Goal: Navigation & Orientation: Find specific page/section

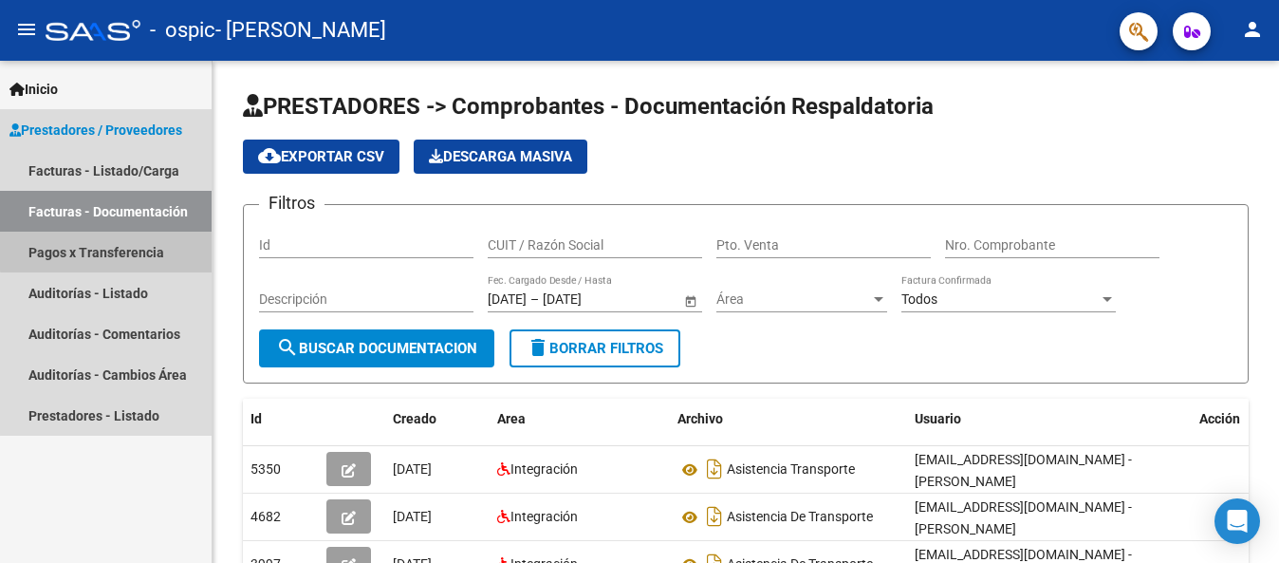
click at [120, 250] on link "Pagos x Transferencia" at bounding box center [106, 251] width 212 height 41
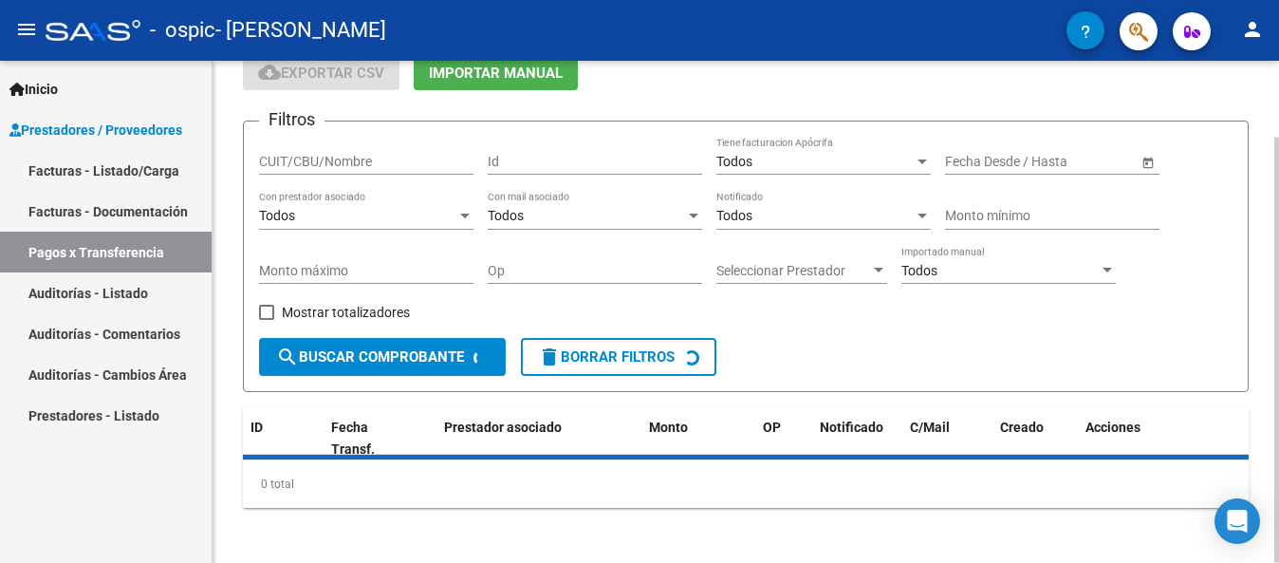
scroll to position [90, 0]
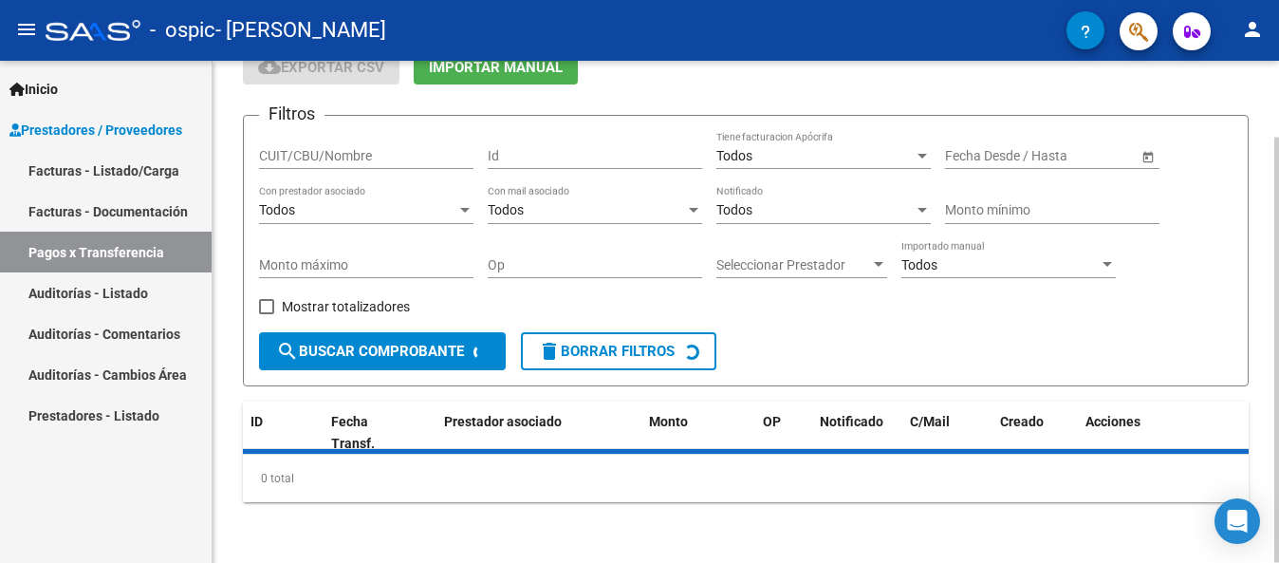
click at [1278, 315] on html "menu - ospic - [PERSON_NAME] person Inicio Instructivos Contacto OS Prestadores…" at bounding box center [639, 281] width 1279 height 563
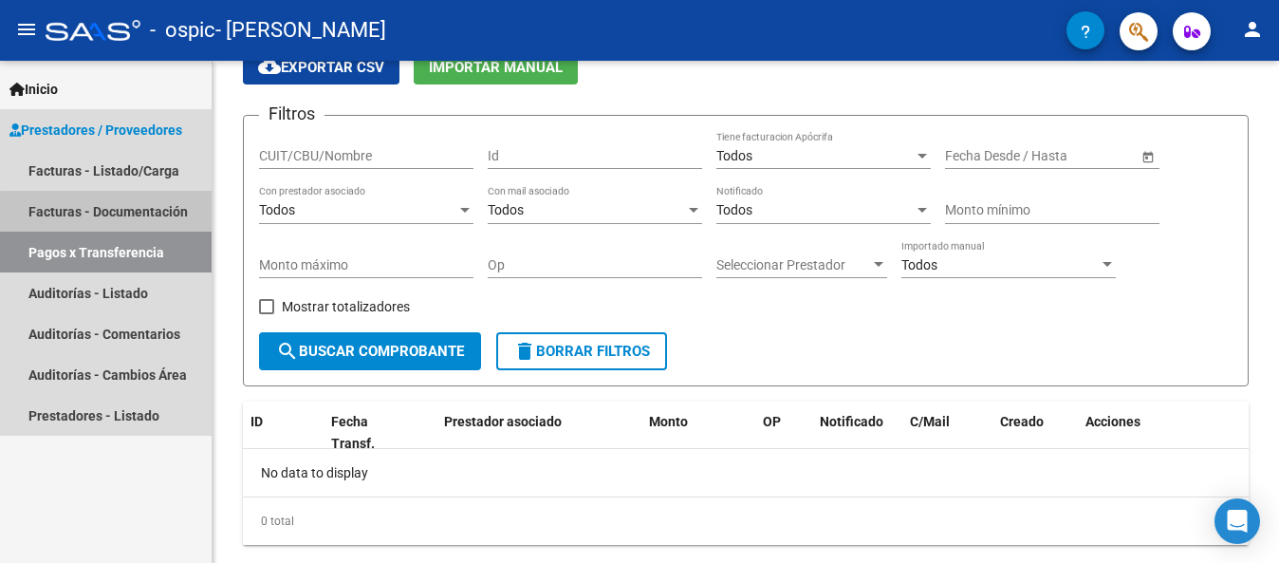
click at [106, 230] on link "Facturas - Documentación" at bounding box center [106, 211] width 212 height 41
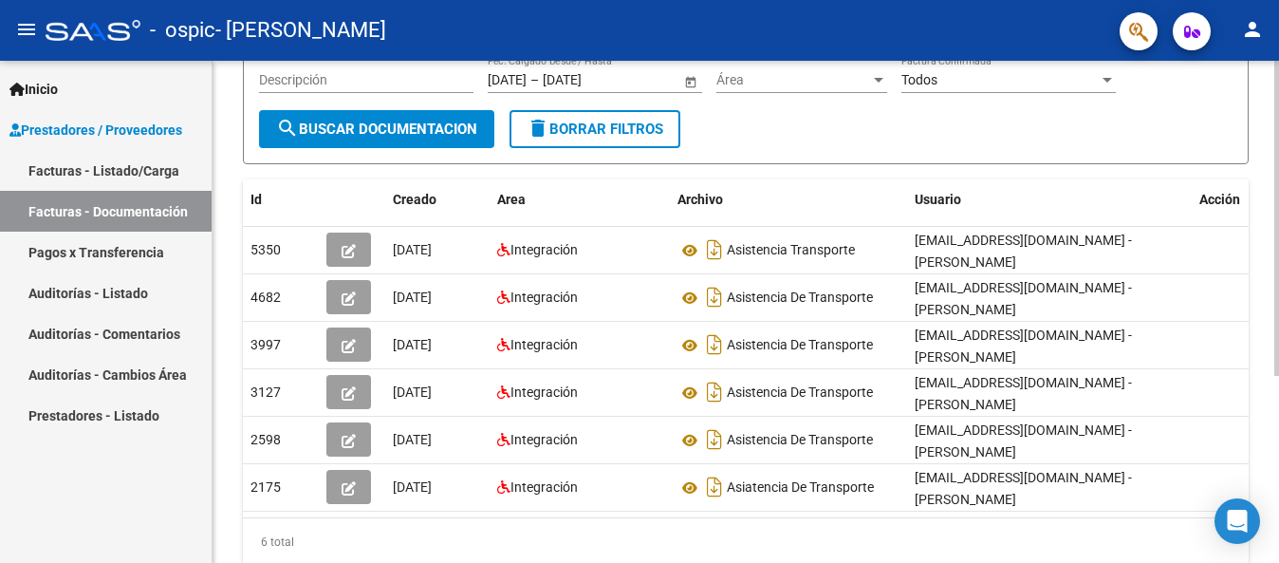
scroll to position [222, 0]
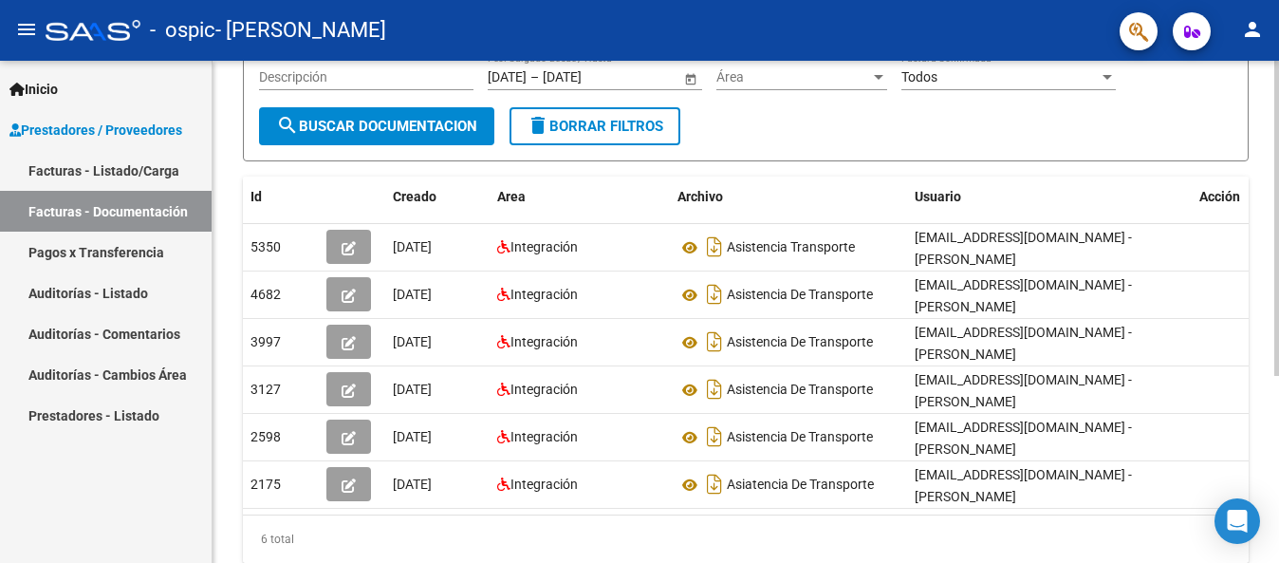
click at [1278, 276] on html "menu - ospic - [PERSON_NAME] person Inicio Instructivos Contacto OS Prestadores…" at bounding box center [639, 281] width 1279 height 563
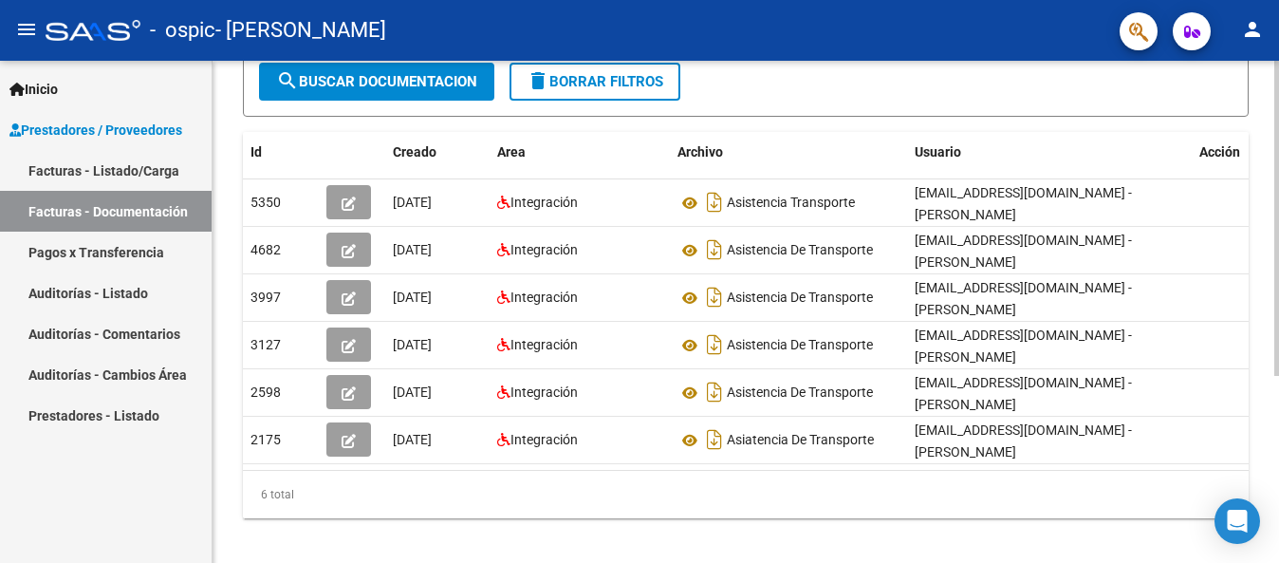
scroll to position [264, 0]
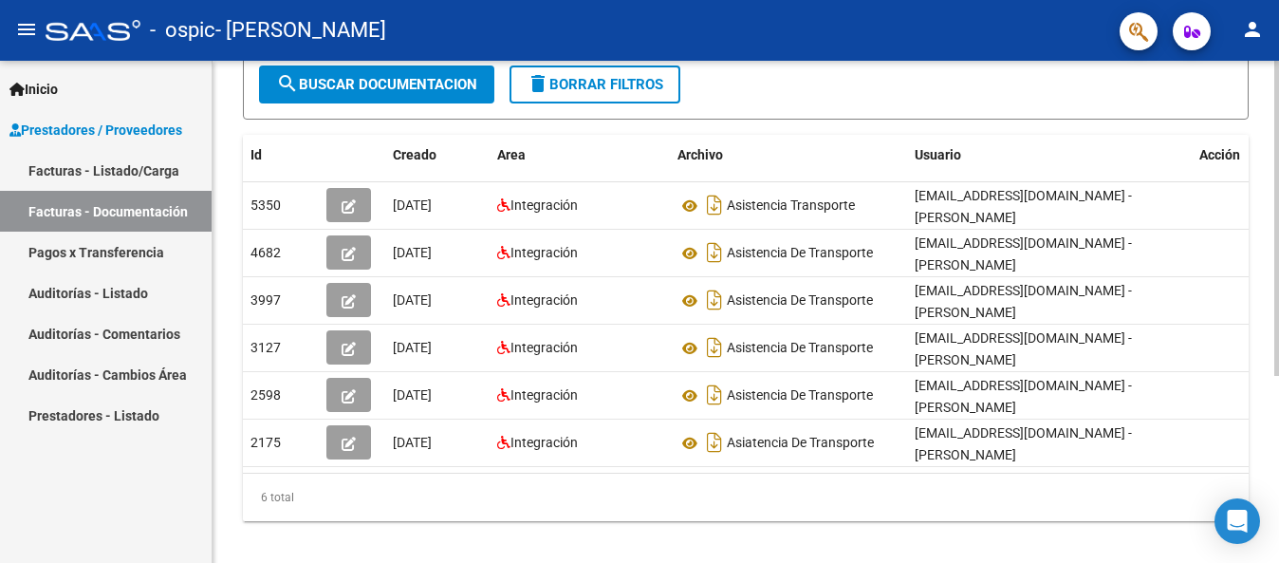
click at [1274, 236] on div at bounding box center [1276, 218] width 5 height 315
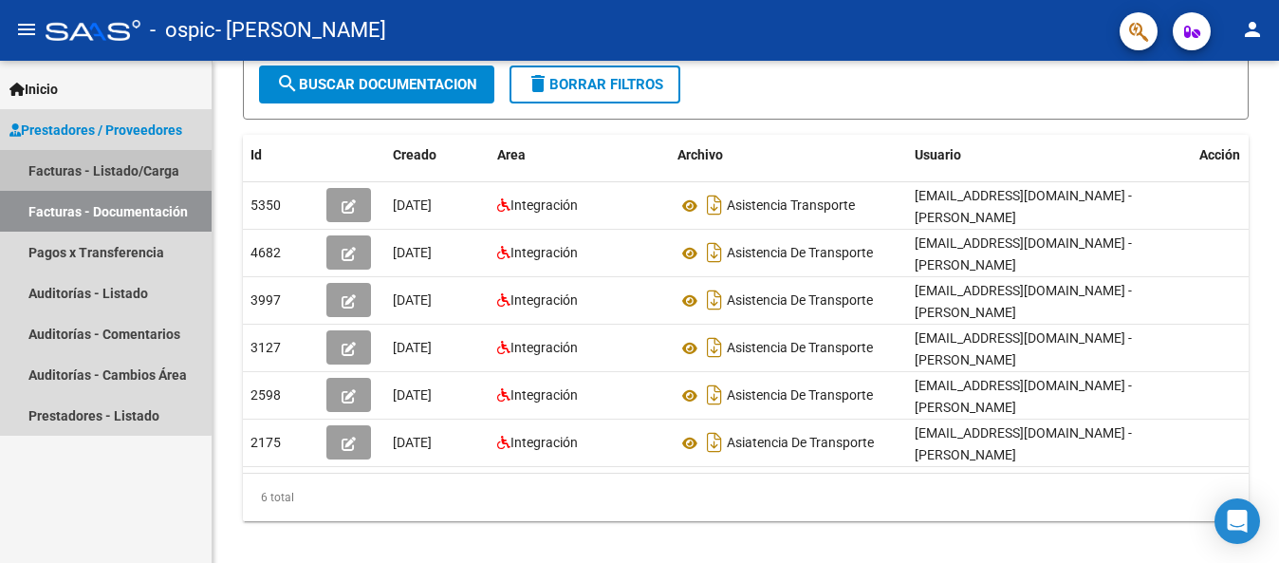
click at [76, 170] on link "Facturas - Listado/Carga" at bounding box center [106, 170] width 212 height 41
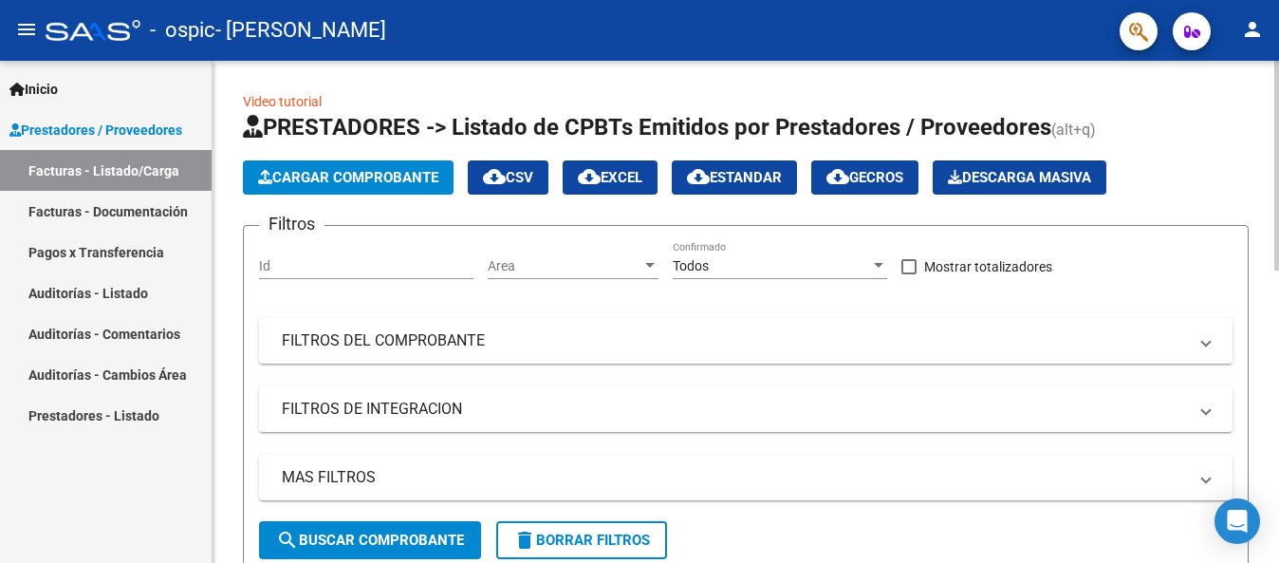
click at [1278, 287] on html "menu - ospic - [PERSON_NAME] person Inicio Instructivos Contacto OS Prestadores…" at bounding box center [639, 281] width 1279 height 563
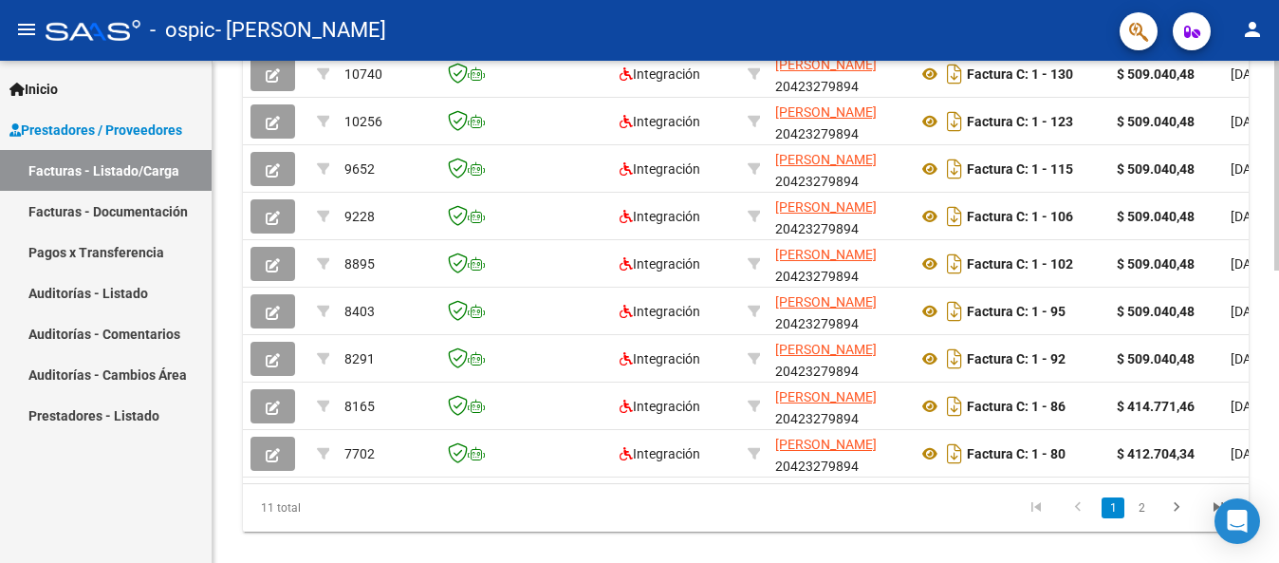
scroll to position [634, 0]
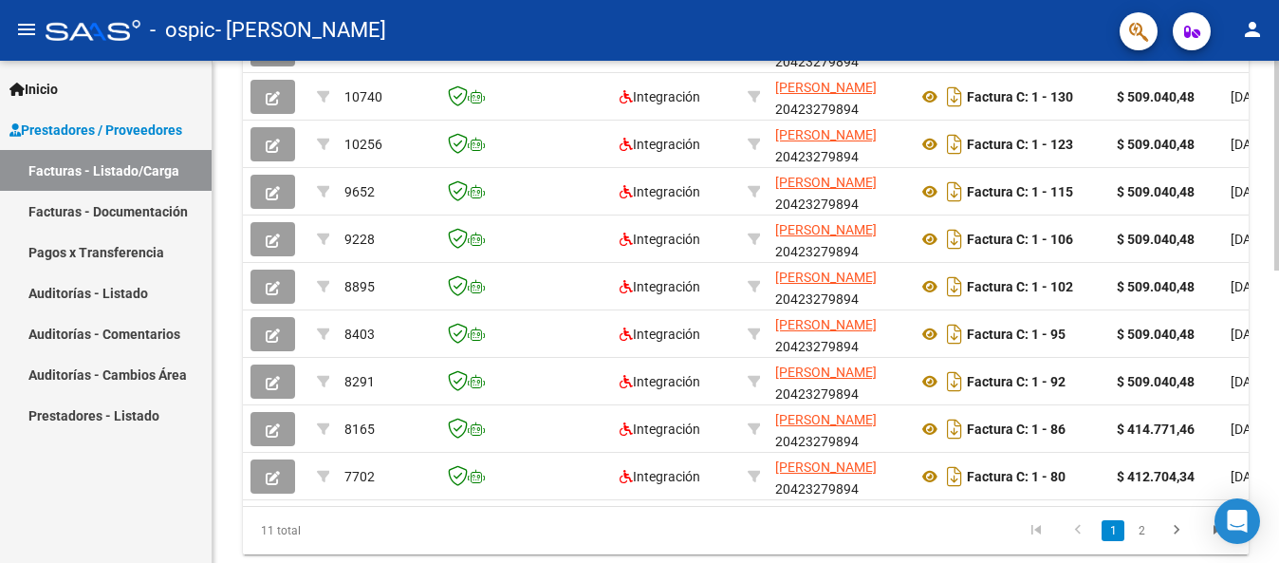
click at [1278, 392] on html "menu - ospic - [PERSON_NAME] person Inicio Instructivos Contacto OS Prestadores…" at bounding box center [639, 281] width 1279 height 563
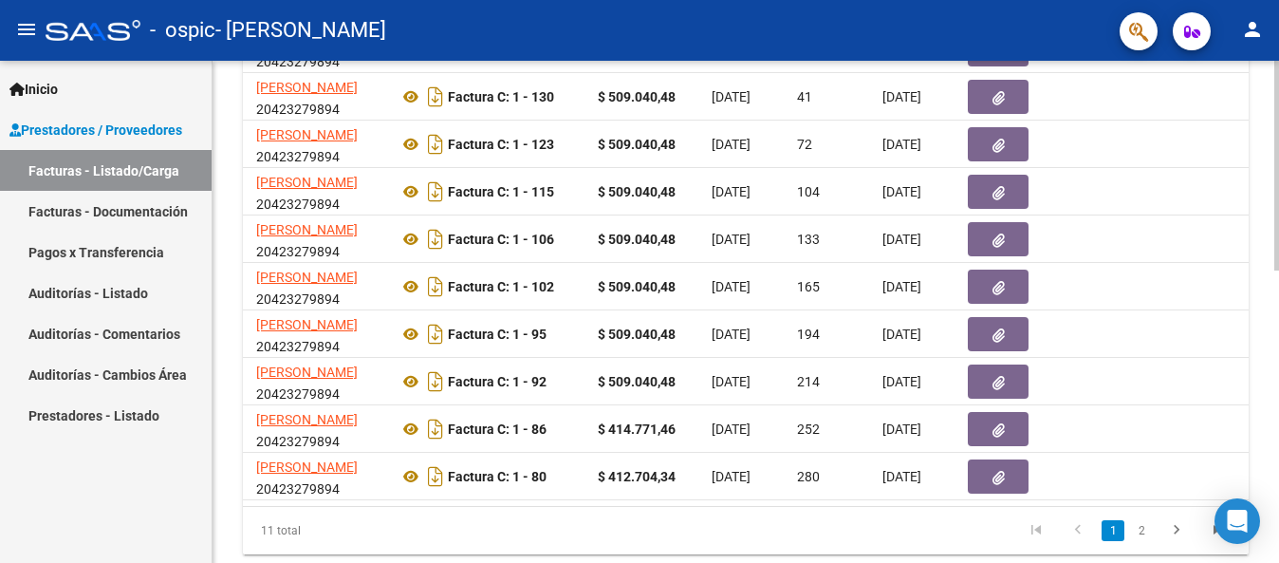
scroll to position [0, 549]
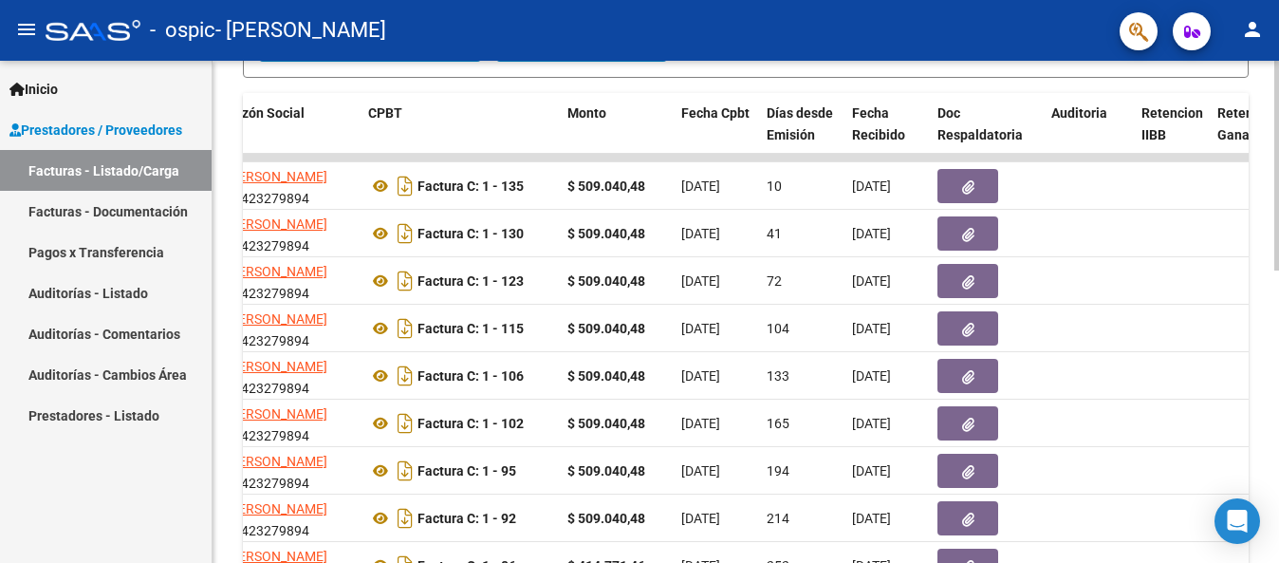
click at [1277, 270] on div at bounding box center [1276, 166] width 5 height 210
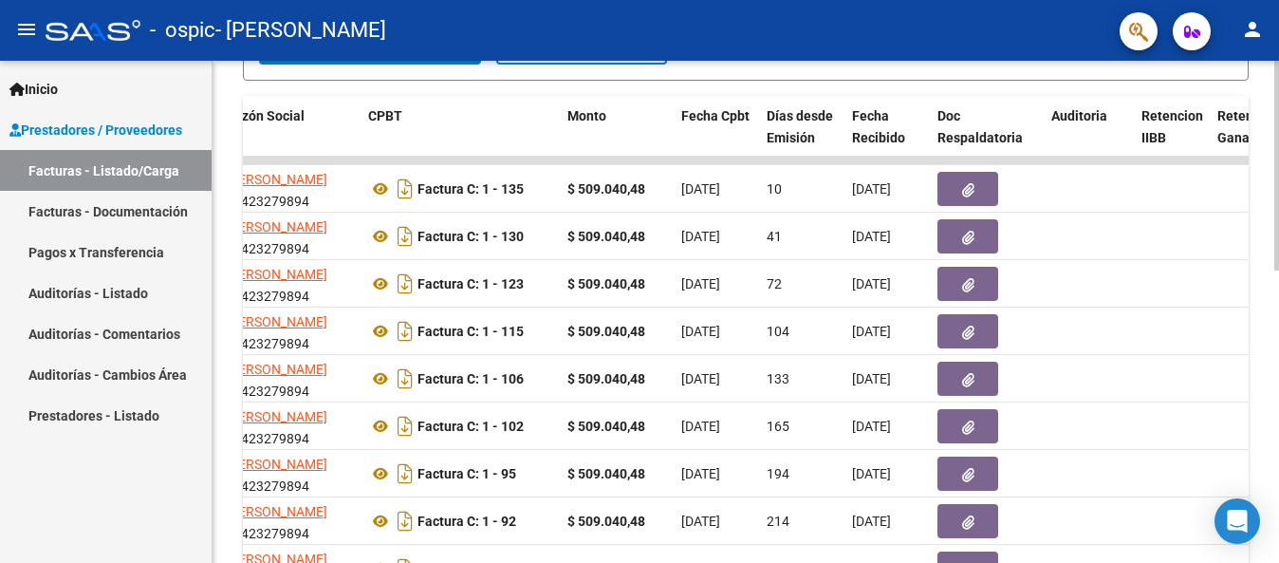
scroll to position [702, 0]
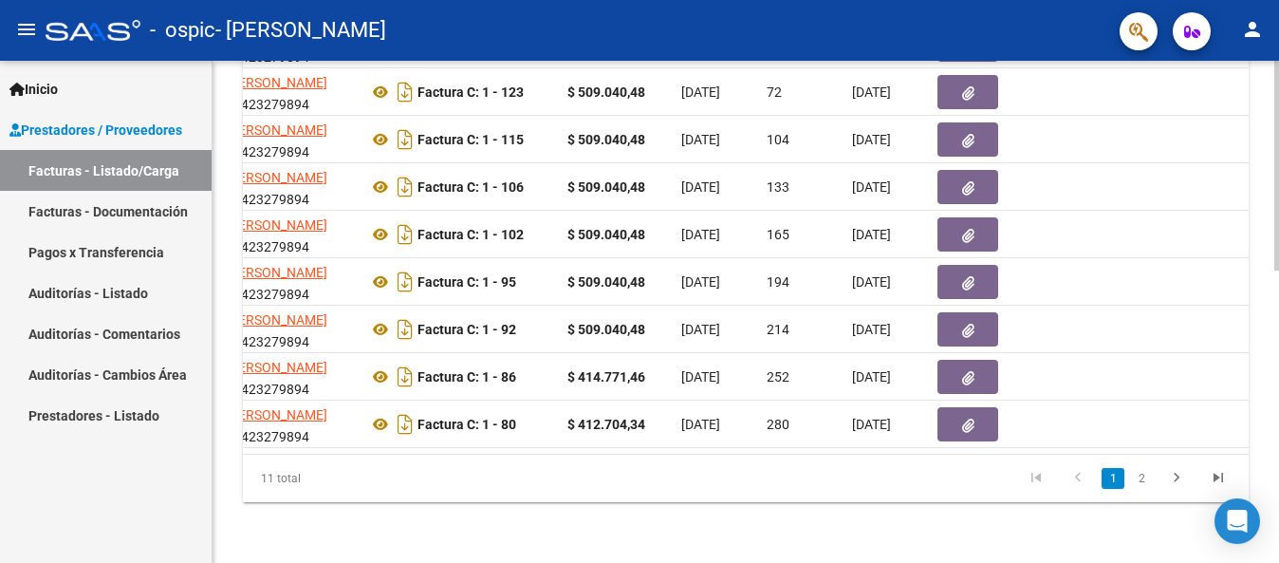
click at [1278, 446] on html "menu - ospic - [PERSON_NAME] person Inicio Instructivos Contacto OS Prestadores…" at bounding box center [639, 281] width 1279 height 563
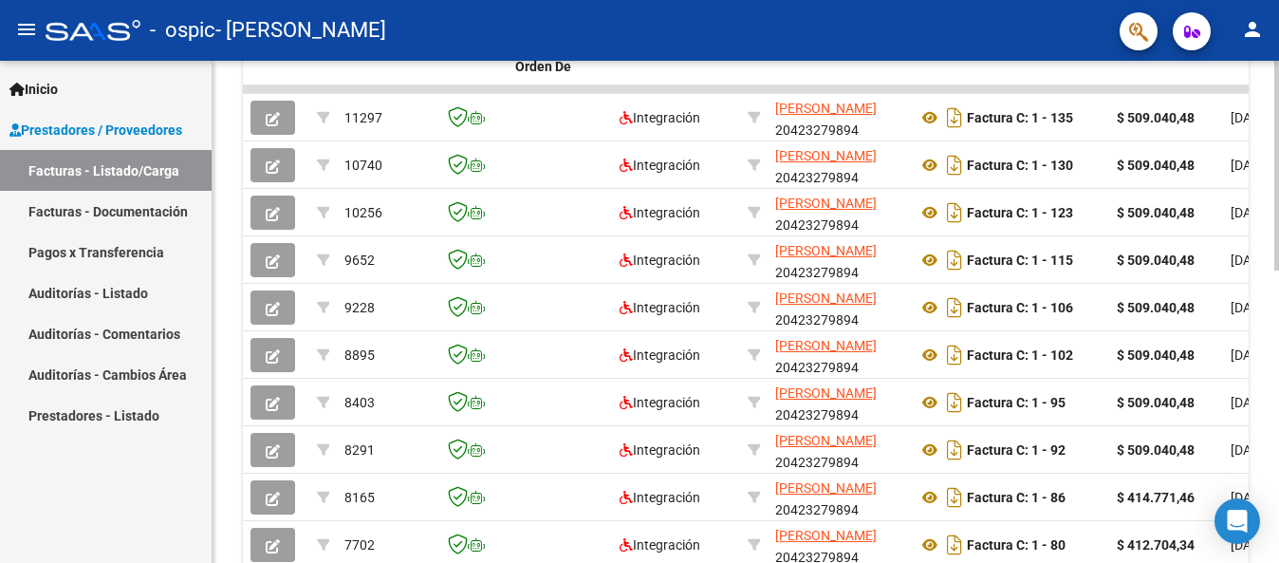
scroll to position [567, 0]
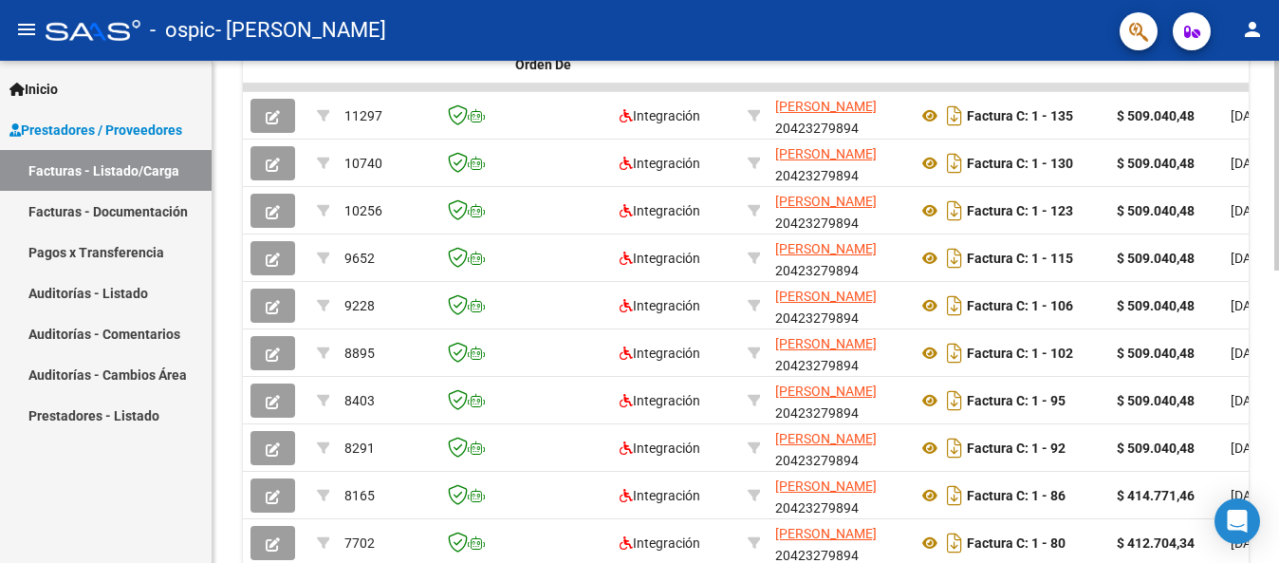
click at [1262, 376] on div "Video tutorial PRESTADORES -> Listado de CPBTs Emitidos por Prestadores / Prove…" at bounding box center [748, 87] width 1071 height 1188
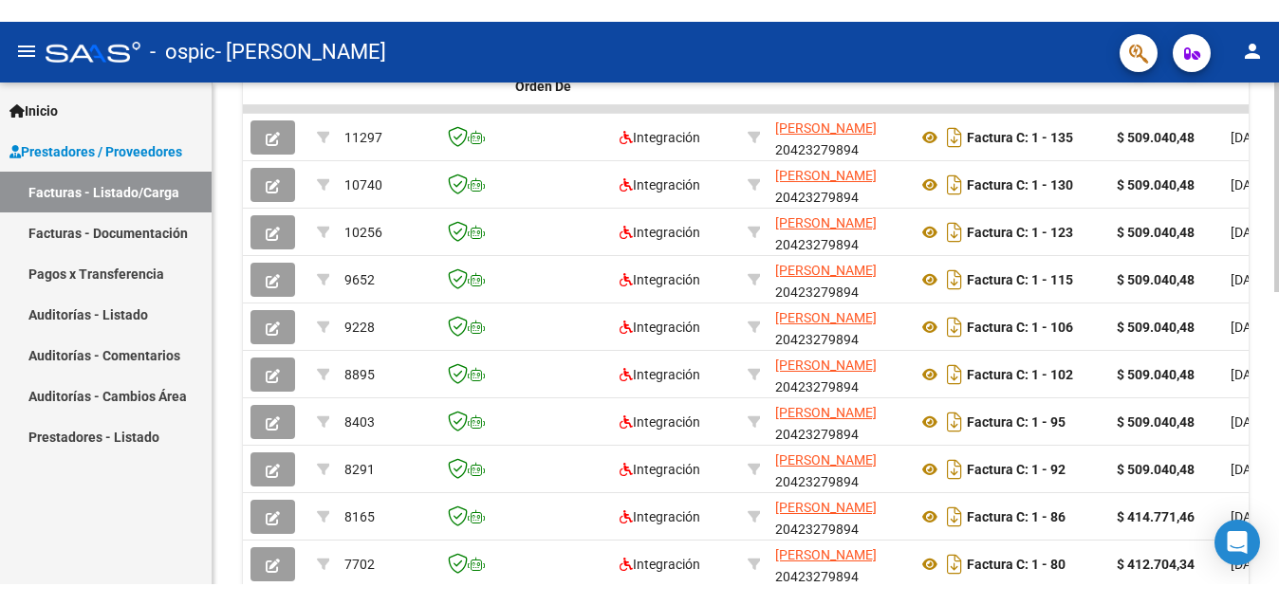
scroll to position [0, 0]
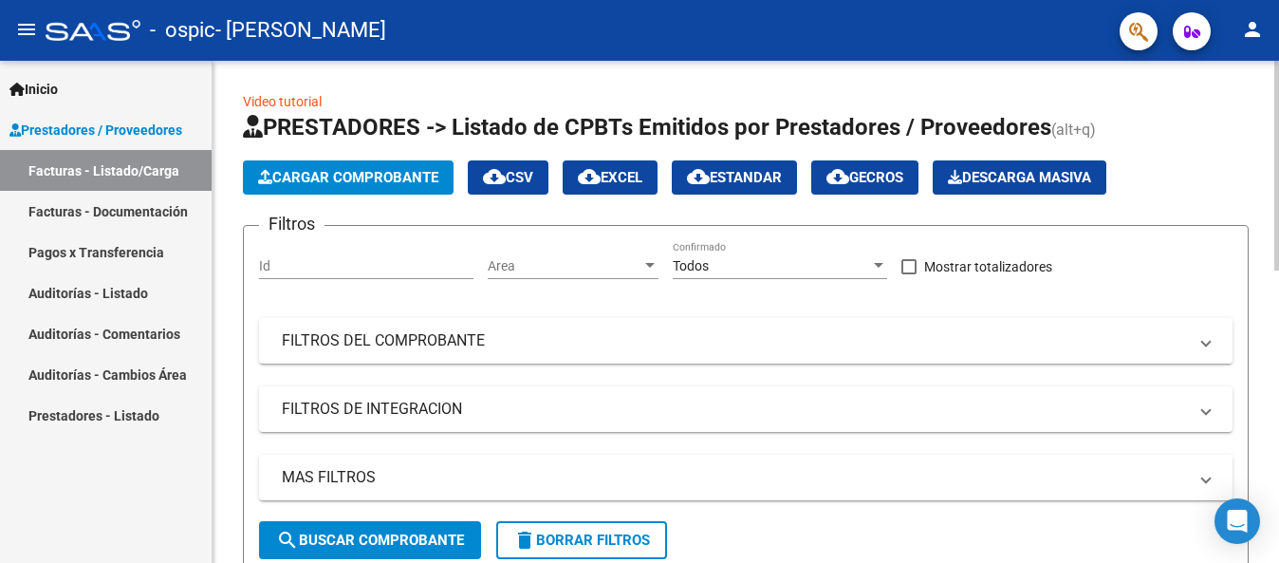
click at [1119, 0] on html "menu - ospic - [PERSON_NAME] person Inicio Instructivos Contacto OS Prestadores…" at bounding box center [639, 281] width 1279 height 563
